Goal: Check status: Check status

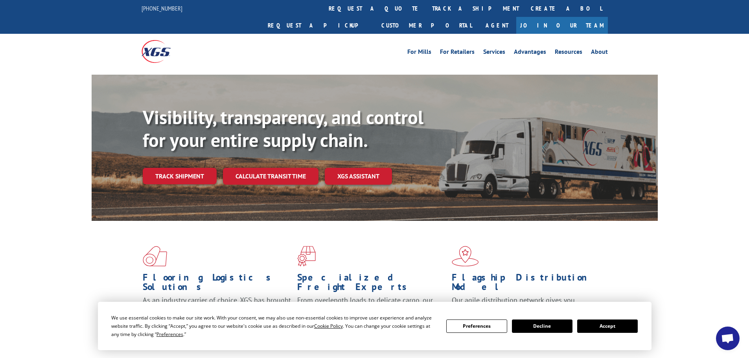
click at [610, 329] on button "Accept" at bounding box center [607, 326] width 61 height 13
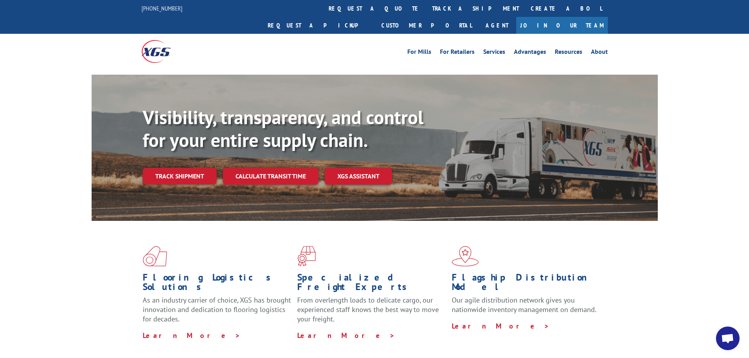
click at [706, 221] on div "Flooring Logistics Solutions As an industry carrier of choice, XGS has brought …" at bounding box center [374, 300] width 749 height 158
click at [187, 168] on link "Track shipment" at bounding box center [180, 176] width 74 height 17
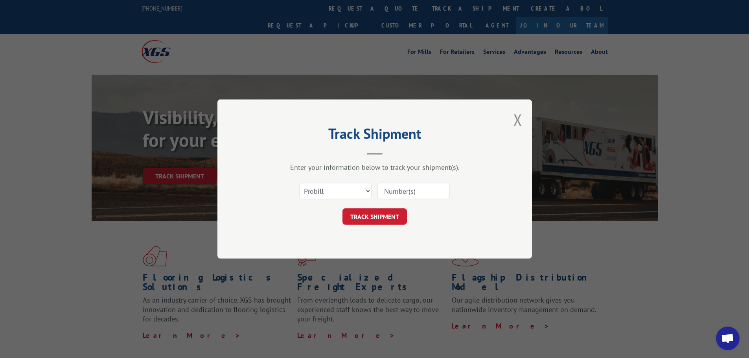
click at [412, 193] on input at bounding box center [413, 191] width 72 height 17
paste input "S268-ORD2515352"
type input "S268-ORD2515352"
click at [390, 217] on button "TRACK SHIPMENT" at bounding box center [374, 216] width 64 height 17
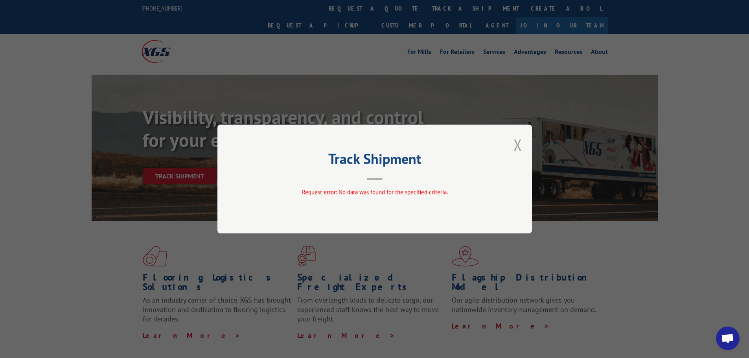
click at [516, 149] on button "Close modal" at bounding box center [517, 144] width 9 height 21
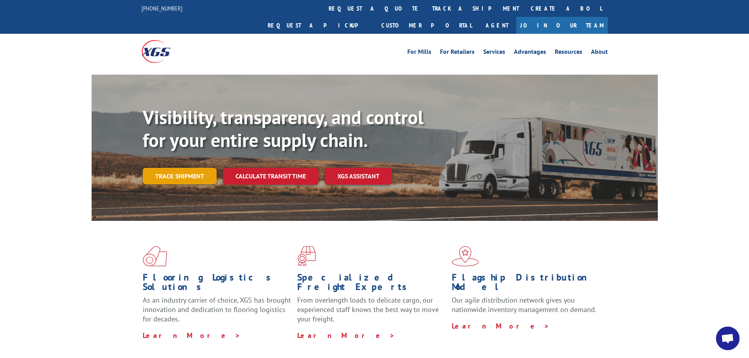
drag, startPoint x: 178, startPoint y: 157, endPoint x: 265, endPoint y: 162, distance: 87.8
click at [178, 168] on link "Track shipment" at bounding box center [180, 176] width 74 height 17
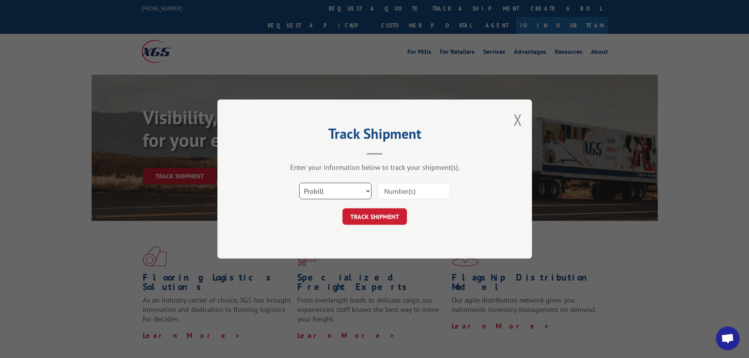
click at [337, 189] on select "Select category... Probill BOL PO" at bounding box center [335, 191] width 72 height 17
select select "po"
click at [299, 183] on select "Select category... Probill BOL PO" at bounding box center [335, 191] width 72 height 17
click at [397, 191] on input at bounding box center [413, 191] width 72 height 17
paste input "S268-ORD2515352"
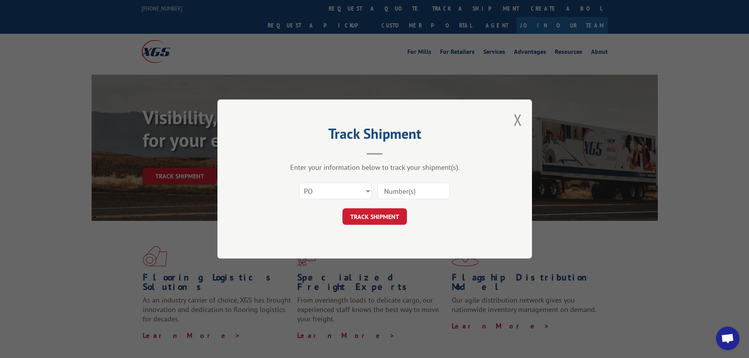
type input "S268-ORD2515352"
click button "TRACK SHIPMENT" at bounding box center [374, 216] width 64 height 17
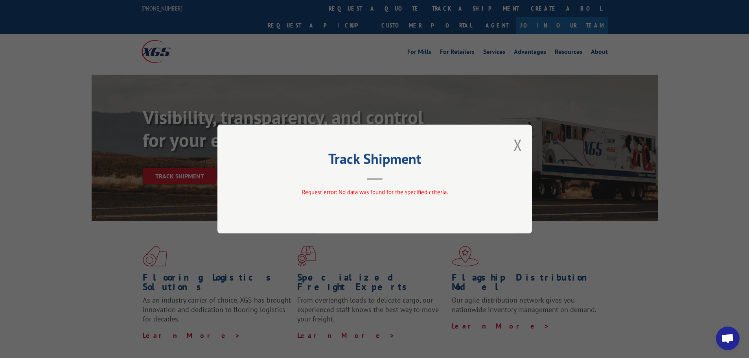
click at [519, 149] on button "Close modal" at bounding box center [517, 144] width 9 height 21
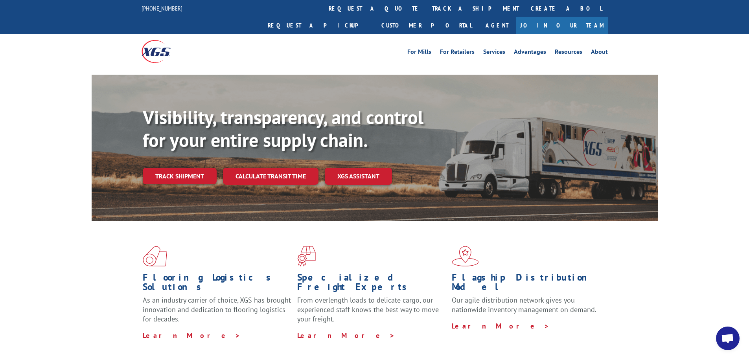
click at [186, 168] on link "Track shipment" at bounding box center [180, 176] width 74 height 17
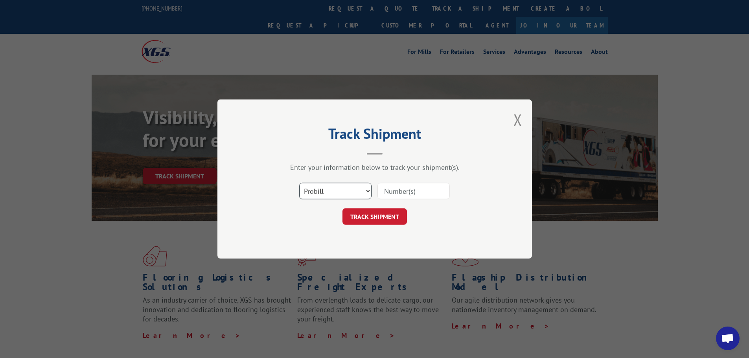
click at [356, 192] on select "Select category... Probill BOL PO" at bounding box center [335, 191] width 72 height 17
select select "bol"
click at [299, 183] on select "Select category... Probill BOL PO" at bounding box center [335, 191] width 72 height 17
click at [400, 192] on input at bounding box center [413, 191] width 72 height 17
paste input "S268-ORD2515352"
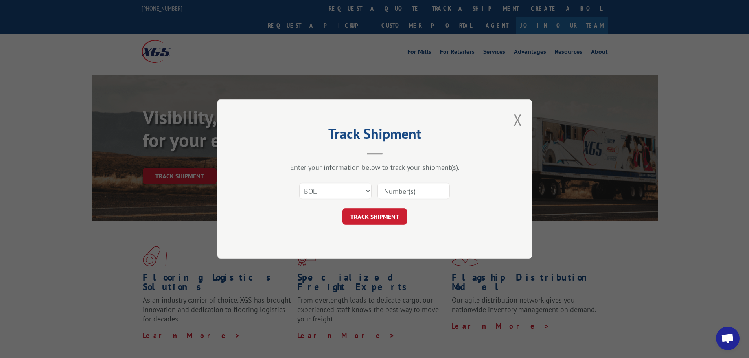
type input "S268-ORD2515352"
click button "TRACK SHIPMENT" at bounding box center [374, 216] width 64 height 17
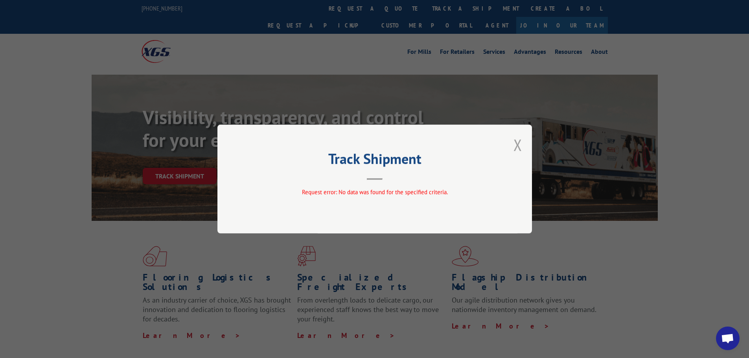
click at [516, 149] on button "Close modal" at bounding box center [517, 144] width 9 height 21
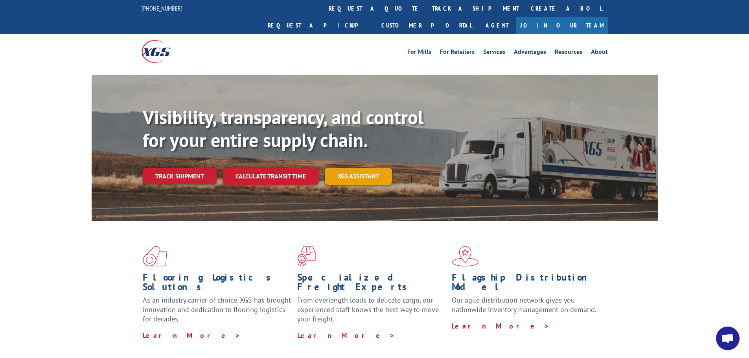
click at [363, 168] on link "XGS ASSISTANT" at bounding box center [358, 176] width 67 height 17
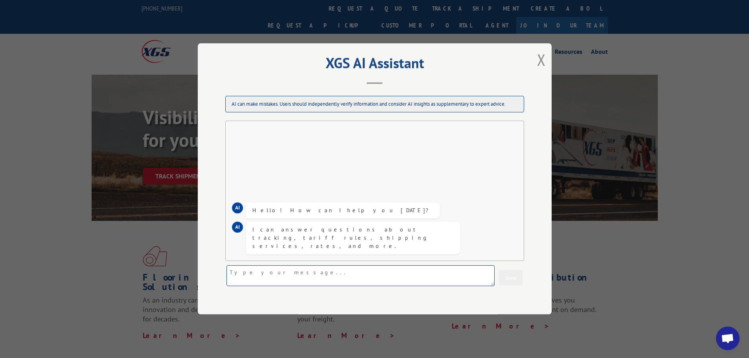
click at [258, 276] on textarea at bounding box center [360, 276] width 268 height 21
paste textarea "S268-ORD2515352"
type textarea "S268-ORD2515352"
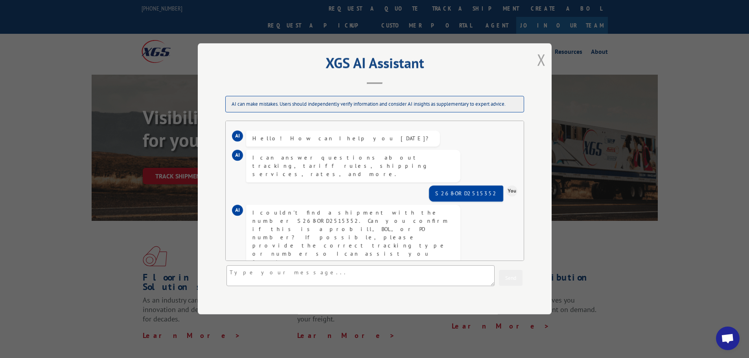
click at [542, 63] on button "Close modal" at bounding box center [541, 59] width 9 height 21
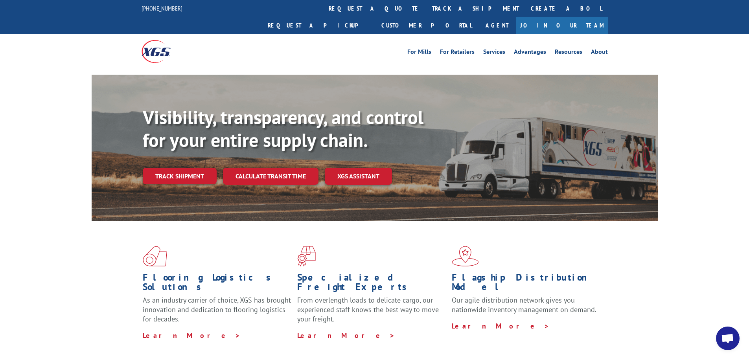
drag, startPoint x: 190, startPoint y: 161, endPoint x: 208, endPoint y: 173, distance: 21.6
click at [190, 168] on link "Track shipment" at bounding box center [180, 176] width 74 height 17
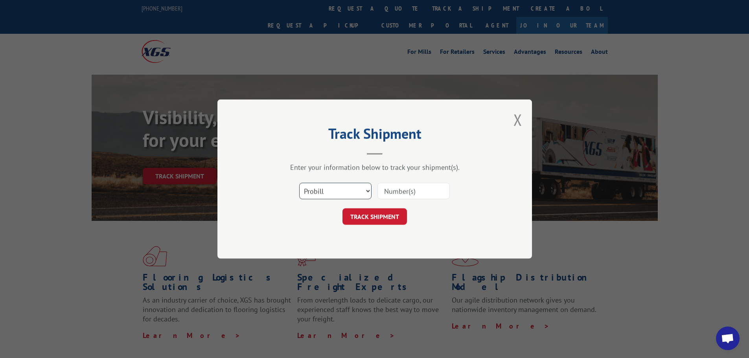
click at [333, 193] on select "Select category... Probill BOL PO" at bounding box center [335, 191] width 72 height 17
click at [299, 183] on select "Select category... Probill BOL PO" at bounding box center [335, 191] width 72 height 17
click at [401, 191] on input at bounding box center [413, 191] width 72 height 17
paste input "S268-ORD2515352"
drag, startPoint x: 401, startPoint y: 192, endPoint x: 372, endPoint y: 193, distance: 28.7
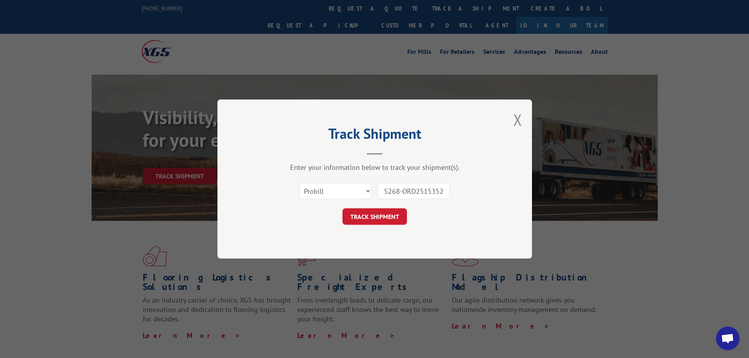
click at [372, 193] on div "Select category... Probill BOL PO S268-ORD2515352" at bounding box center [375, 191] width 236 height 26
type input "ORD2515352"
click button "TRACK SHIPMENT" at bounding box center [374, 216] width 64 height 17
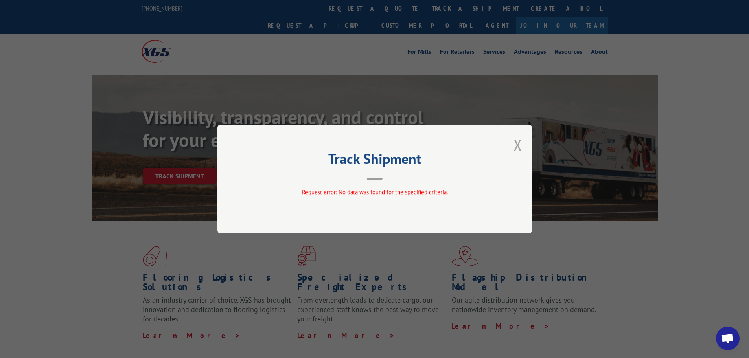
click at [519, 145] on button "Close modal" at bounding box center [517, 144] width 9 height 21
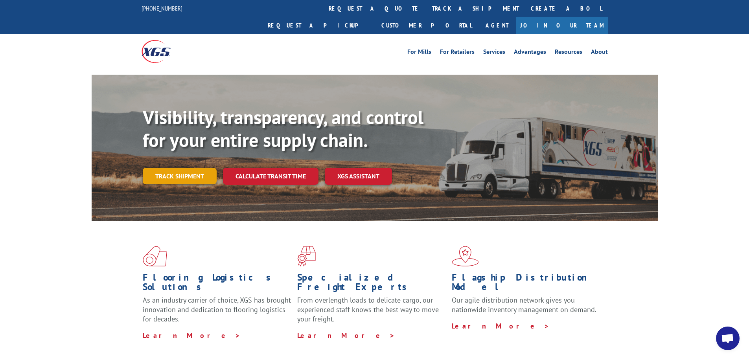
click at [168, 168] on link "Track shipment" at bounding box center [180, 176] width 74 height 17
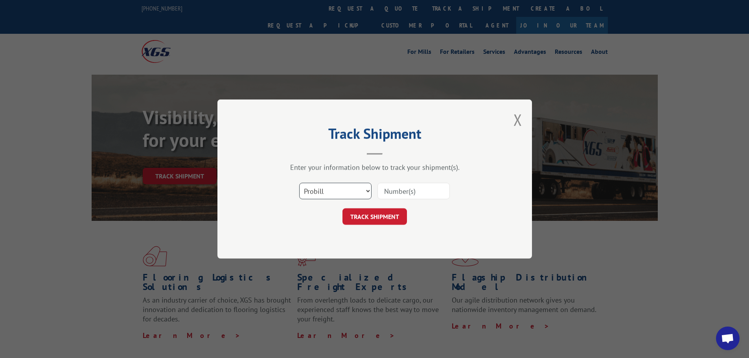
click at [340, 197] on select "Select category... Probill BOL PO" at bounding box center [335, 191] width 72 height 17
click at [299, 183] on select "Select category... Probill BOL PO" at bounding box center [335, 191] width 72 height 17
click at [408, 192] on input at bounding box center [413, 191] width 72 height 17
paste input "S268-ORD2515352"
drag, startPoint x: 415, startPoint y: 192, endPoint x: 372, endPoint y: 193, distance: 43.2
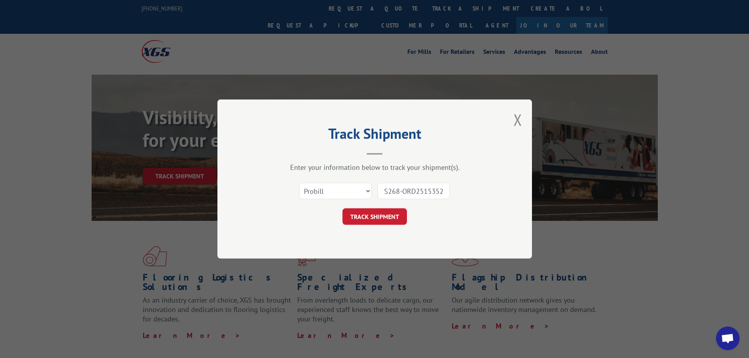
click at [372, 193] on div "Select category... Probill BOL PO S268-ORD2515352" at bounding box center [375, 191] width 236 height 26
type input "2515352"
click button "TRACK SHIPMENT" at bounding box center [374, 216] width 64 height 17
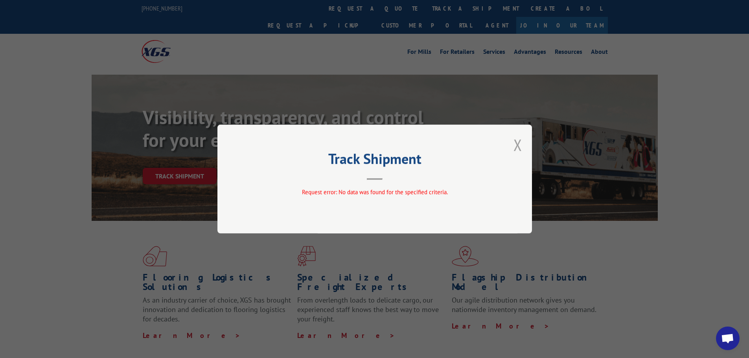
click at [521, 148] on button "Close modal" at bounding box center [517, 144] width 9 height 21
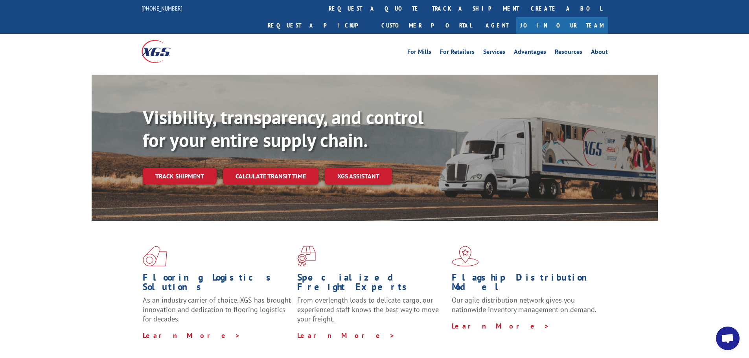
click at [500, 330] on div "Flooring Logistics Solutions As an industry carrier of choice, XGS has brought …" at bounding box center [375, 293] width 566 height 144
